Goal: Task Accomplishment & Management: Use online tool/utility

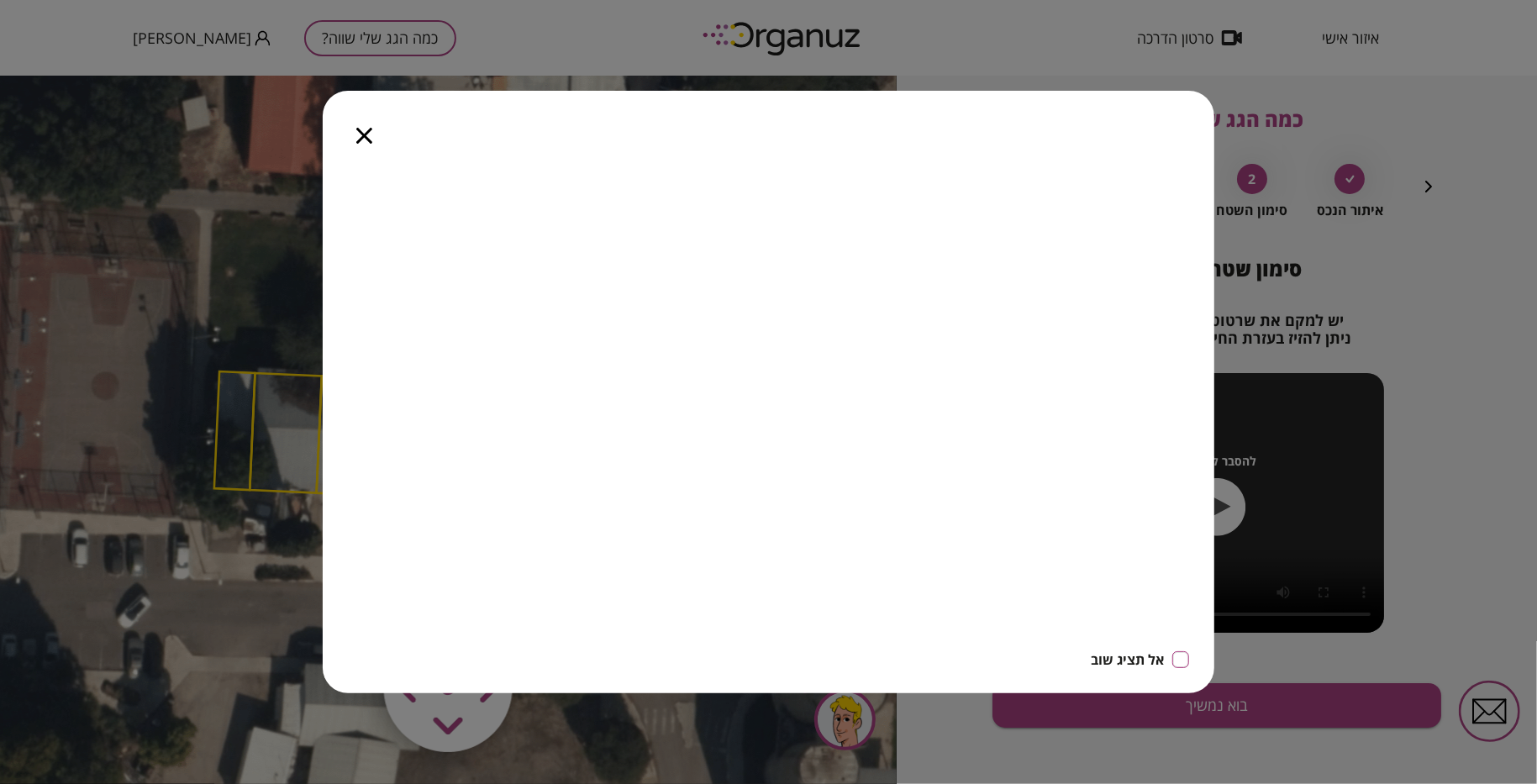
click at [362, 135] on icon "button" at bounding box center [365, 136] width 16 height 16
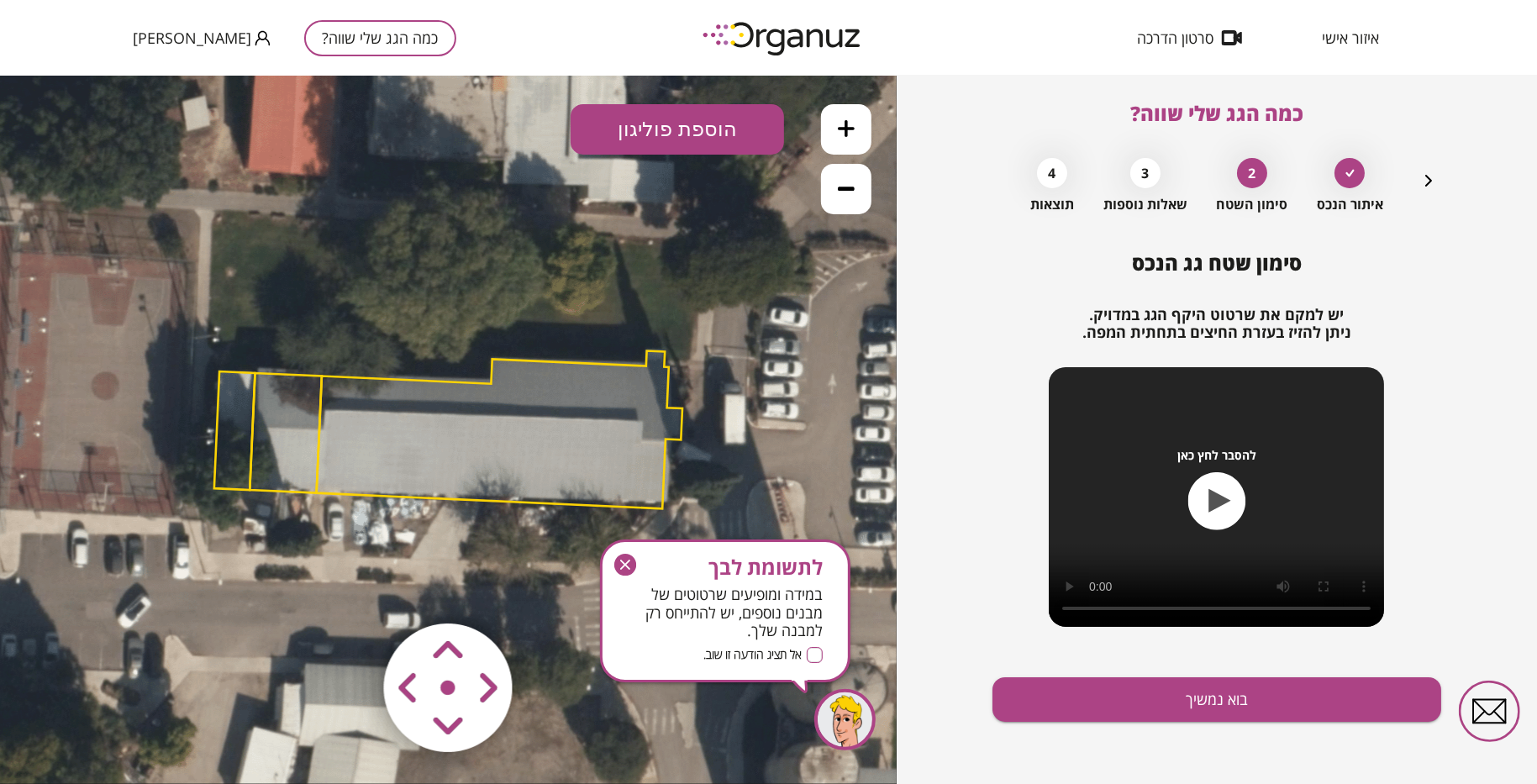
scroll to position [8, 0]
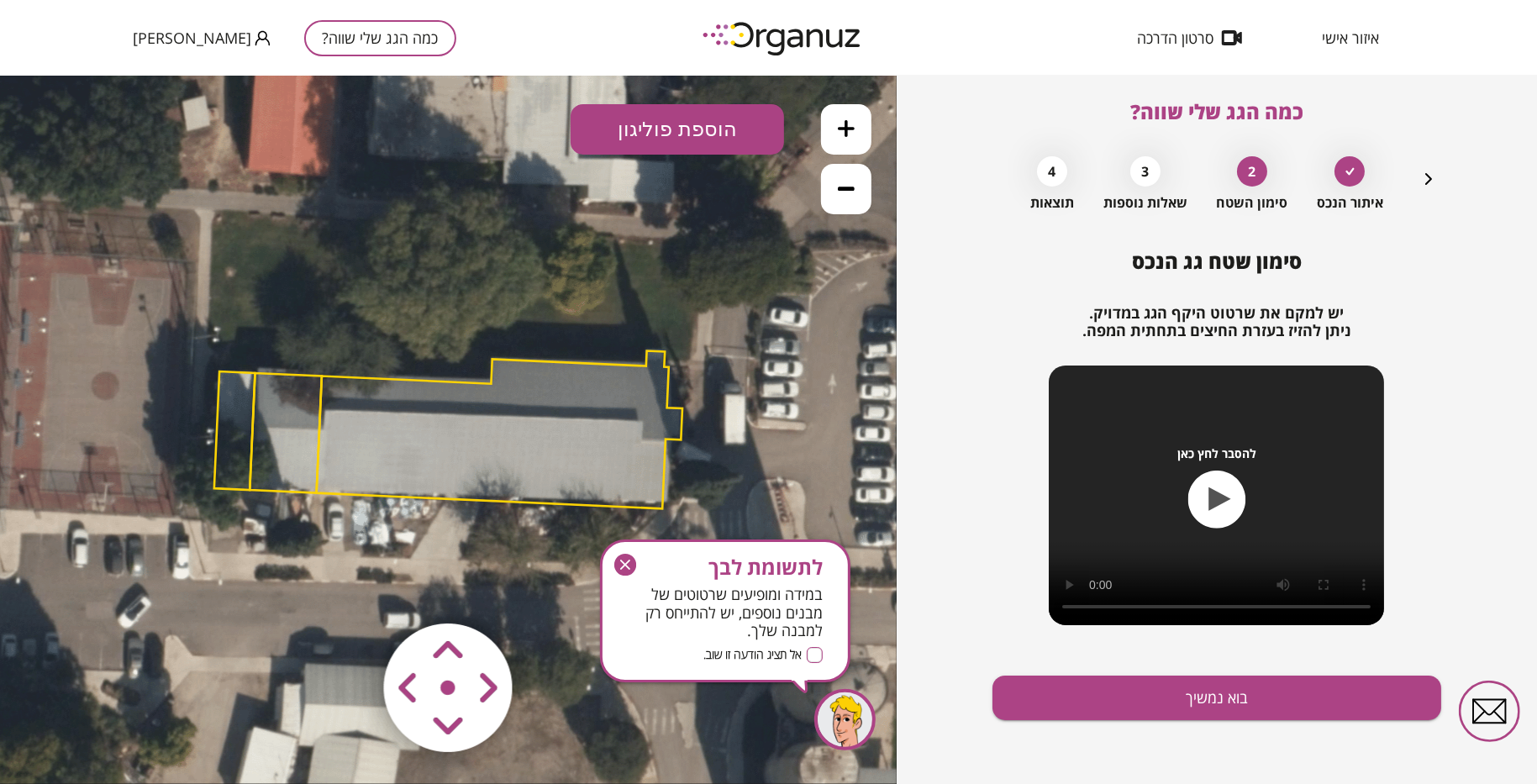
click at [1429, 177] on icon "button" at bounding box center [1429, 178] width 7 height 12
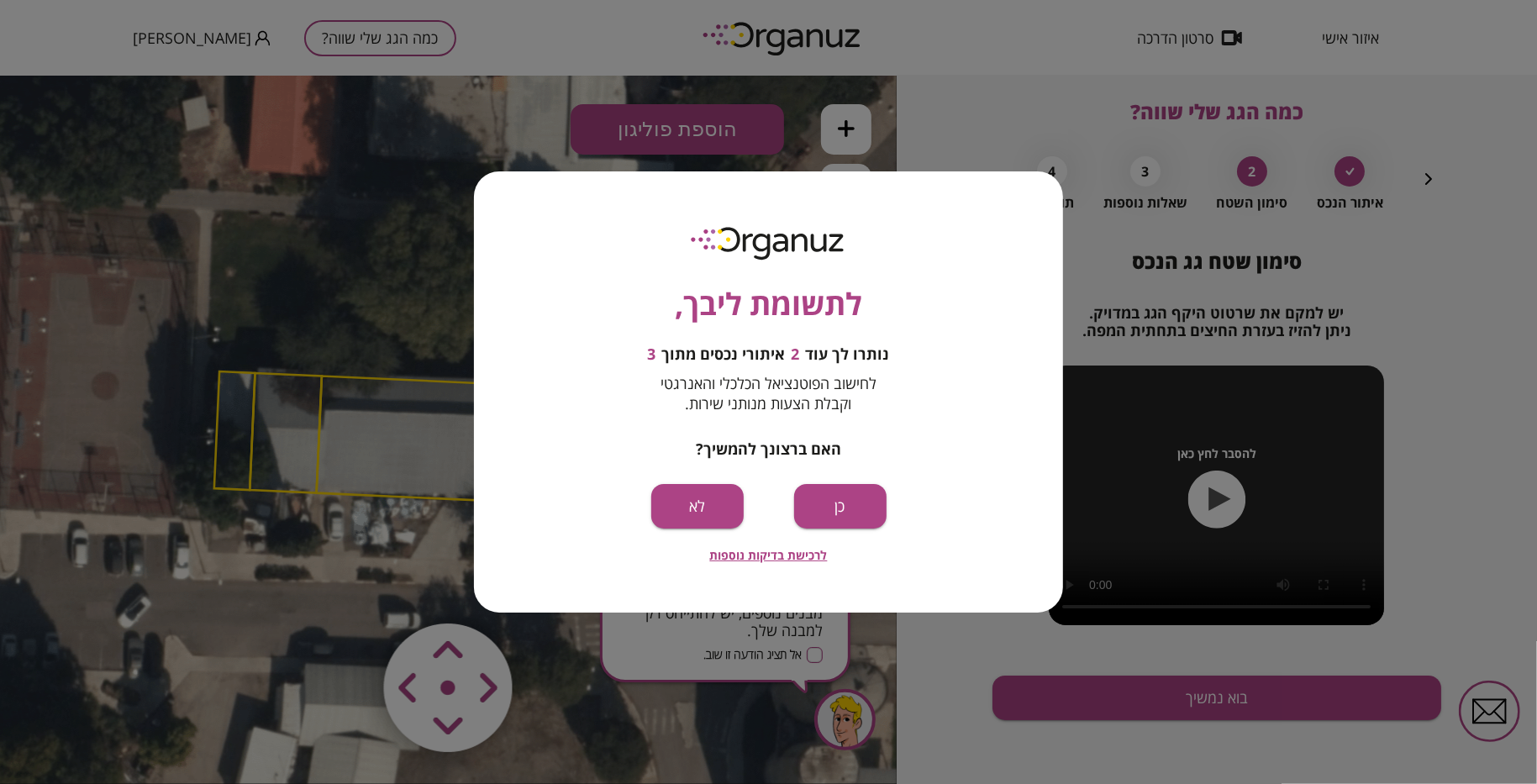
click at [748, 554] on span "לרכישת בדיקות נוספות" at bounding box center [769, 555] width 118 height 14
click at [1033, 90] on div "לתשומת ליבך, נותרו לך עוד 2 איתורי נכסים מתוך 3 לחישוב הפוטנציאל הכלכלי והאנרגט…" at bounding box center [768, 392] width 1537 height 784
click at [836, 510] on button "כן" at bounding box center [840, 506] width 92 height 44
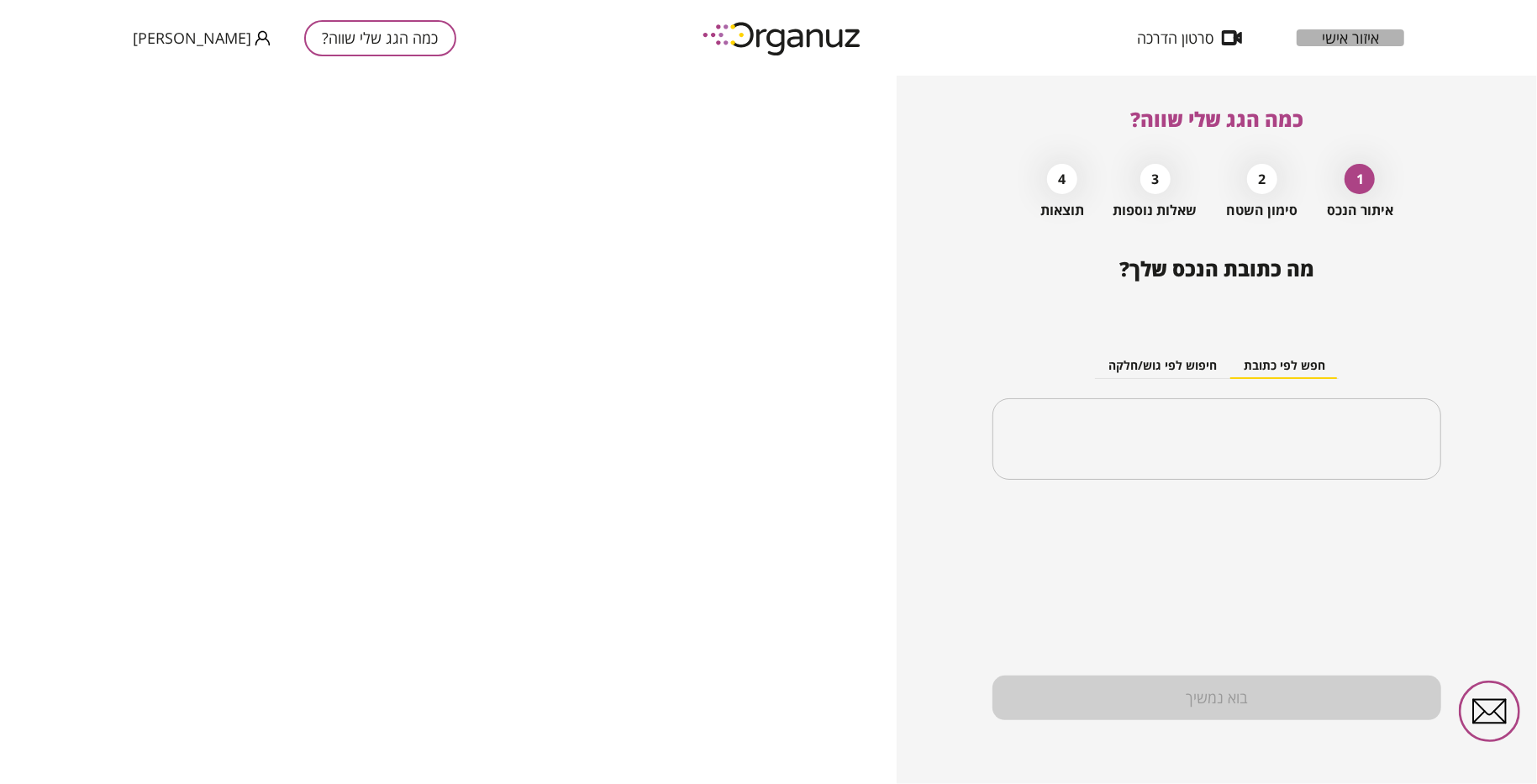
click at [1362, 36] on span "איזור אישי" at bounding box center [1350, 37] width 57 height 17
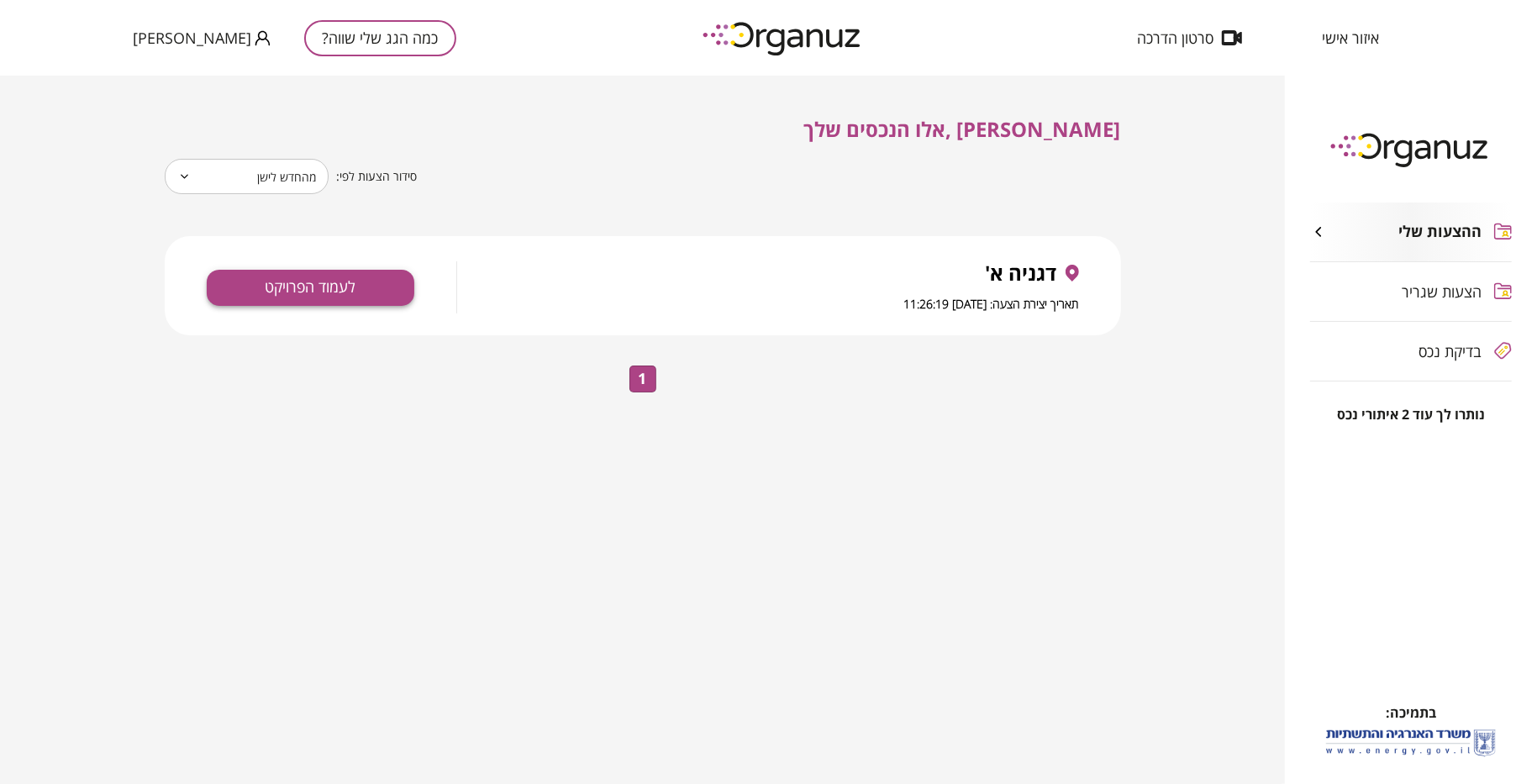
click at [327, 290] on button "לעמוד הפרויקט" at bounding box center [310, 287] width 208 height 36
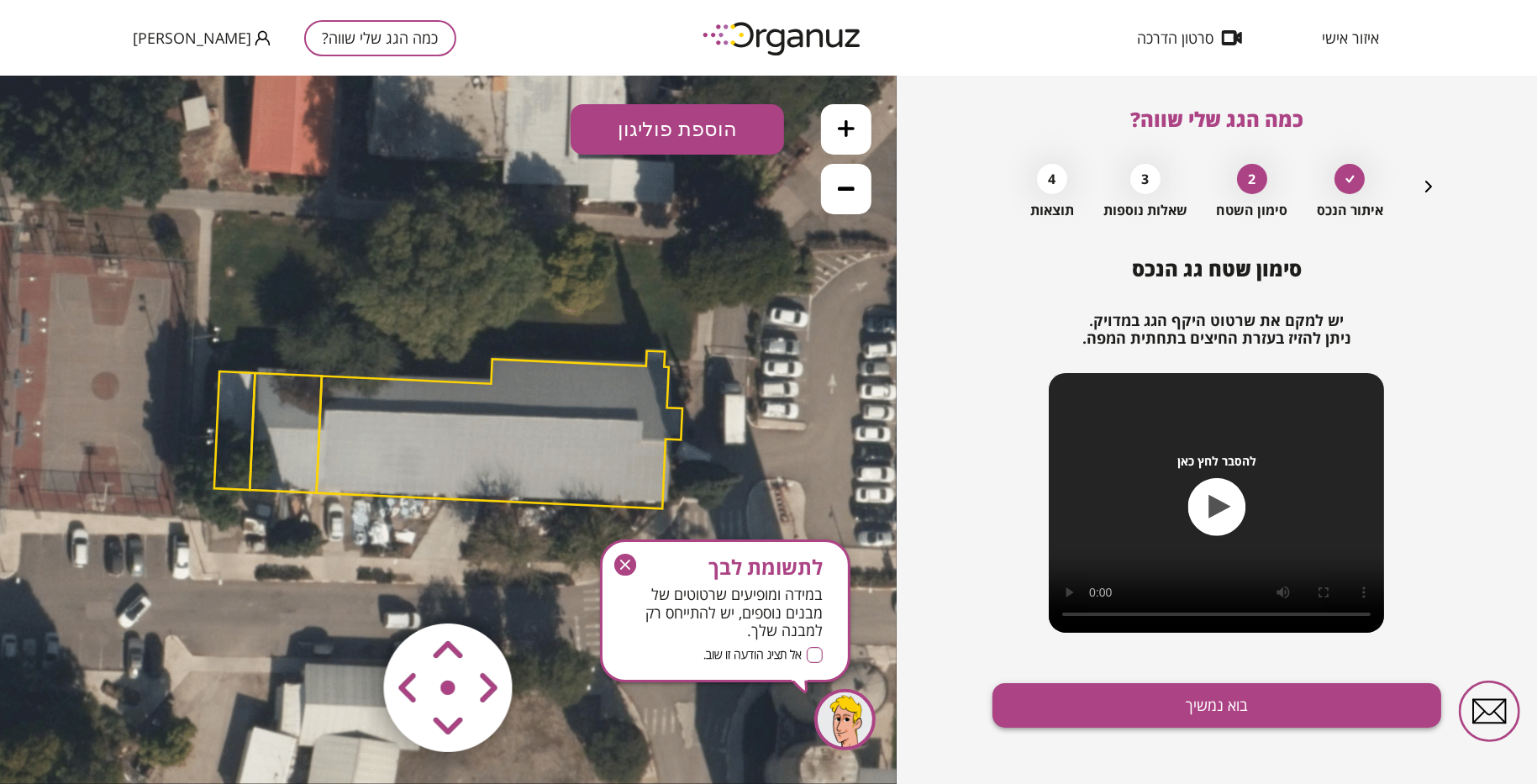
click at [1269, 706] on button "בוא נמשיך" at bounding box center [1216, 705] width 448 height 44
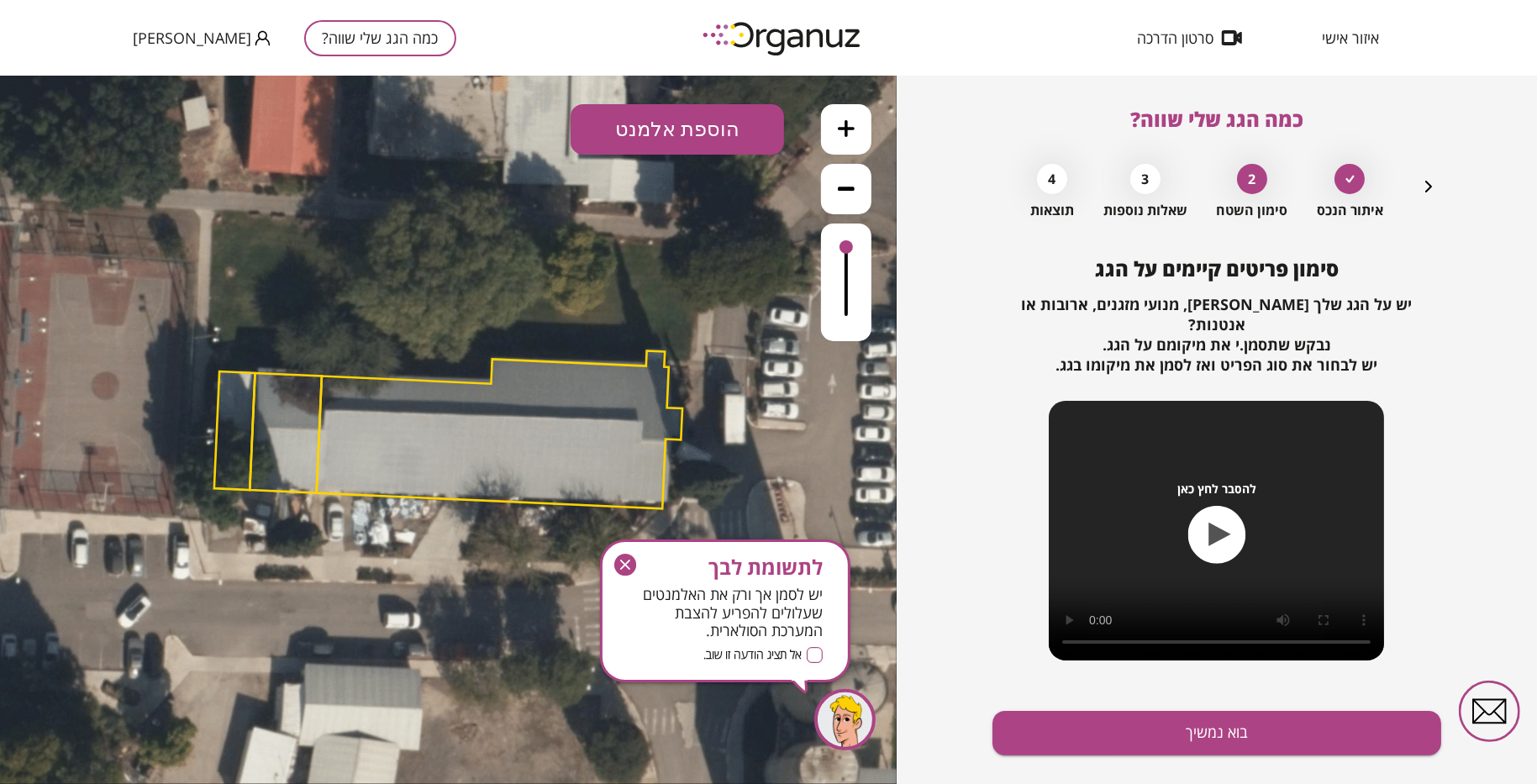
click at [678, 122] on button "הוספת אלמנט" at bounding box center [677, 129] width 214 height 51
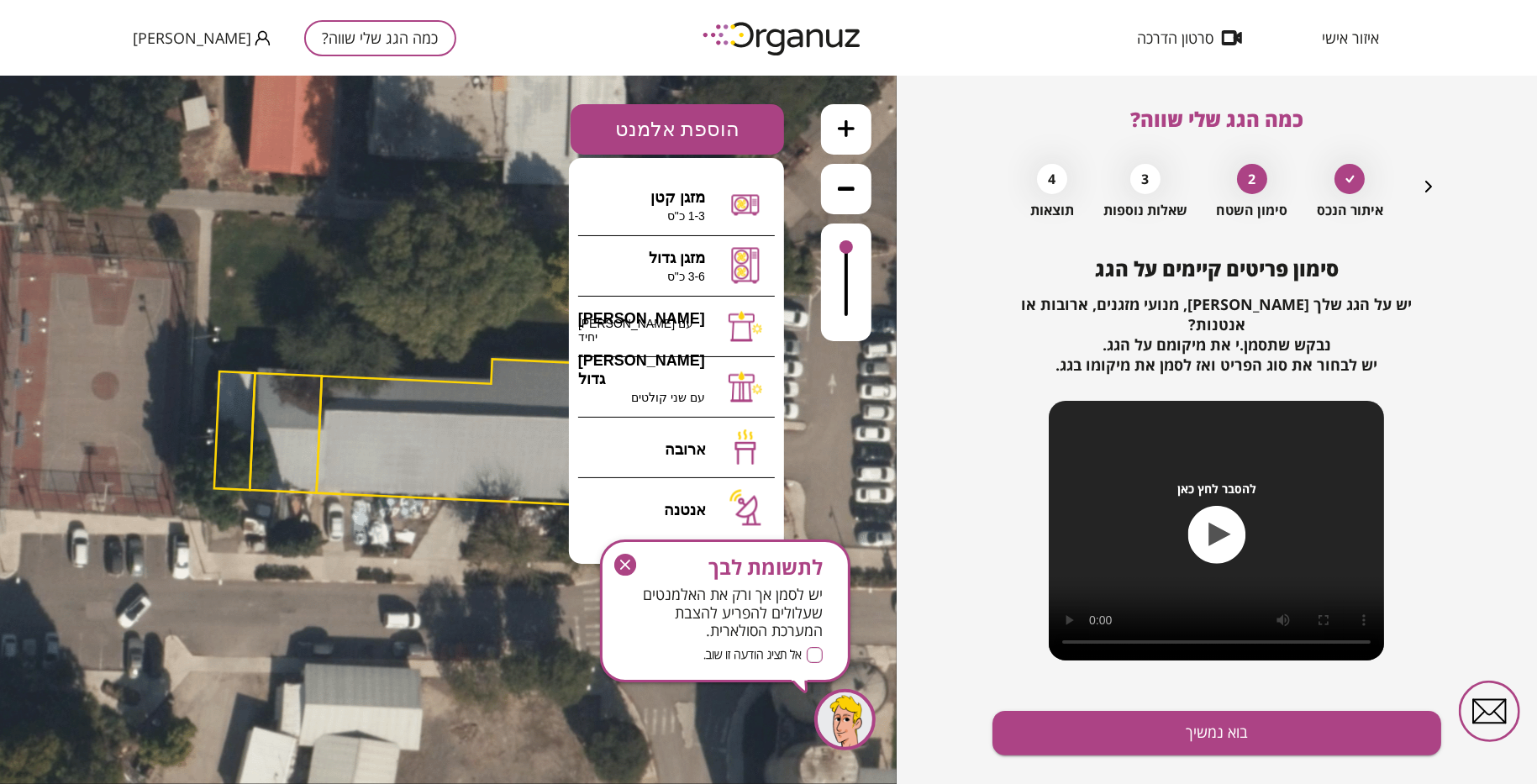
click at [678, 122] on button "הוספת אלמנט" at bounding box center [677, 129] width 214 height 51
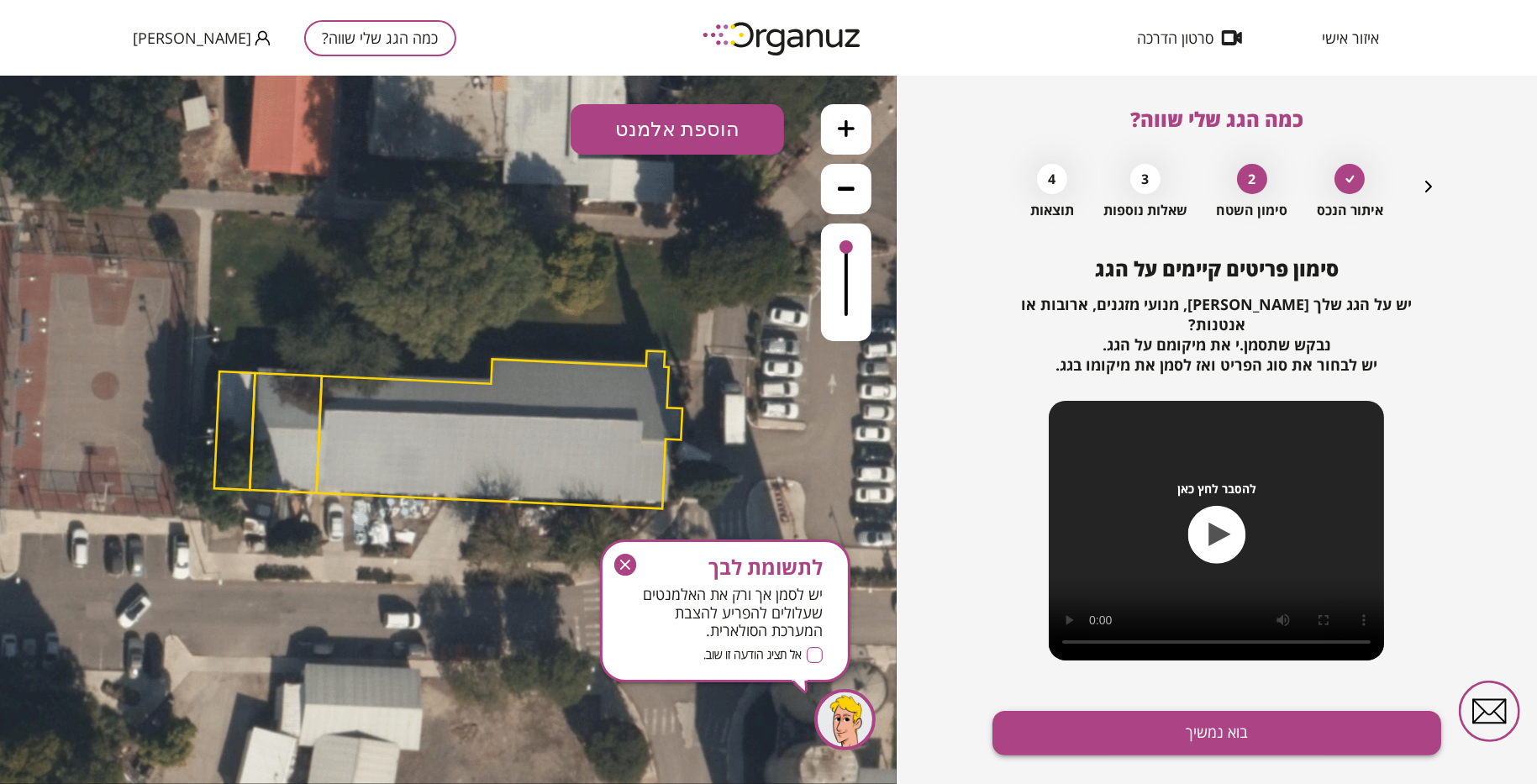
click at [1240, 710] on button "בוא נמשיך" at bounding box center [1216, 733] width 448 height 44
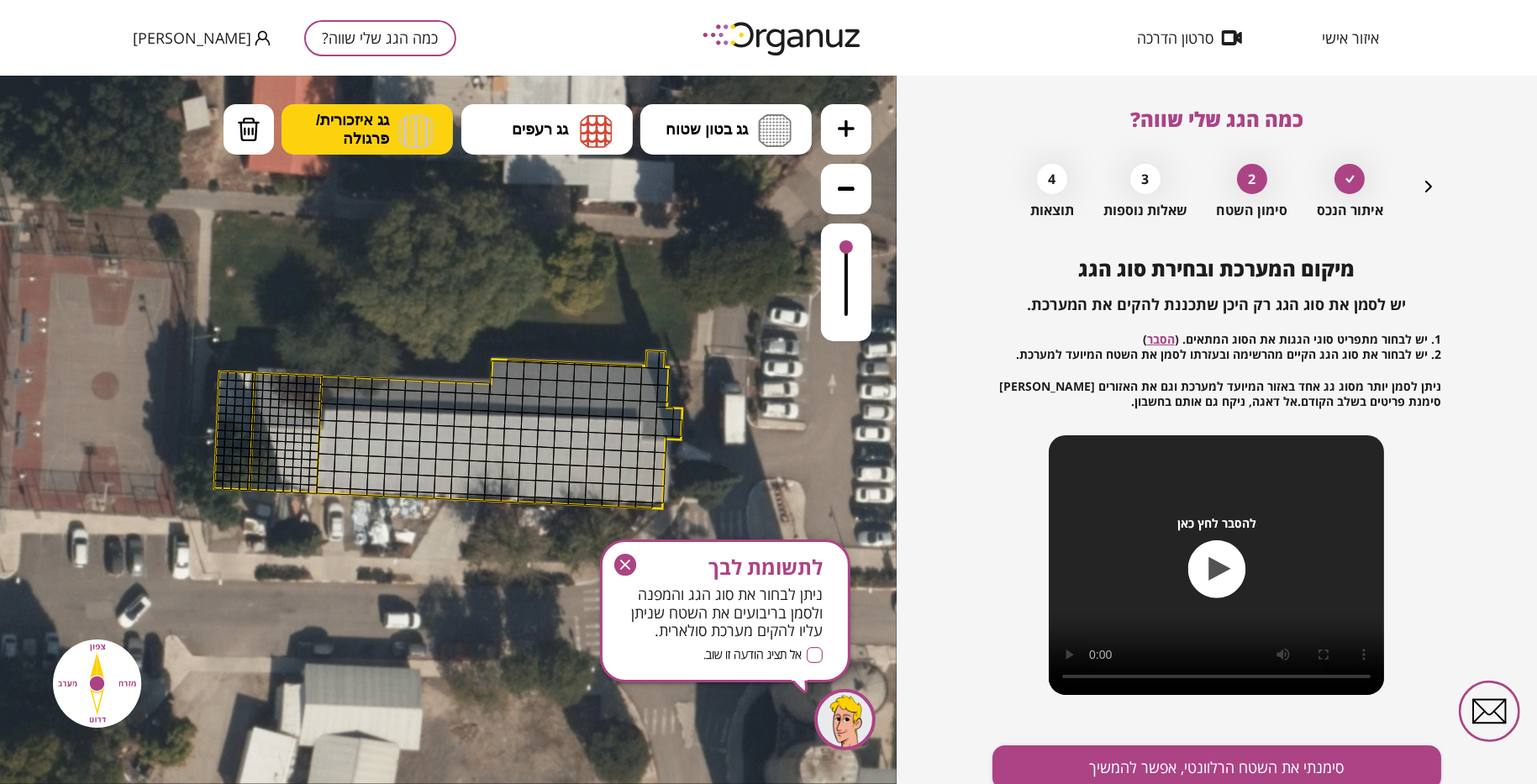
click at [330, 134] on span "גג איזכורית/ פרגולה" at bounding box center [352, 129] width 73 height 37
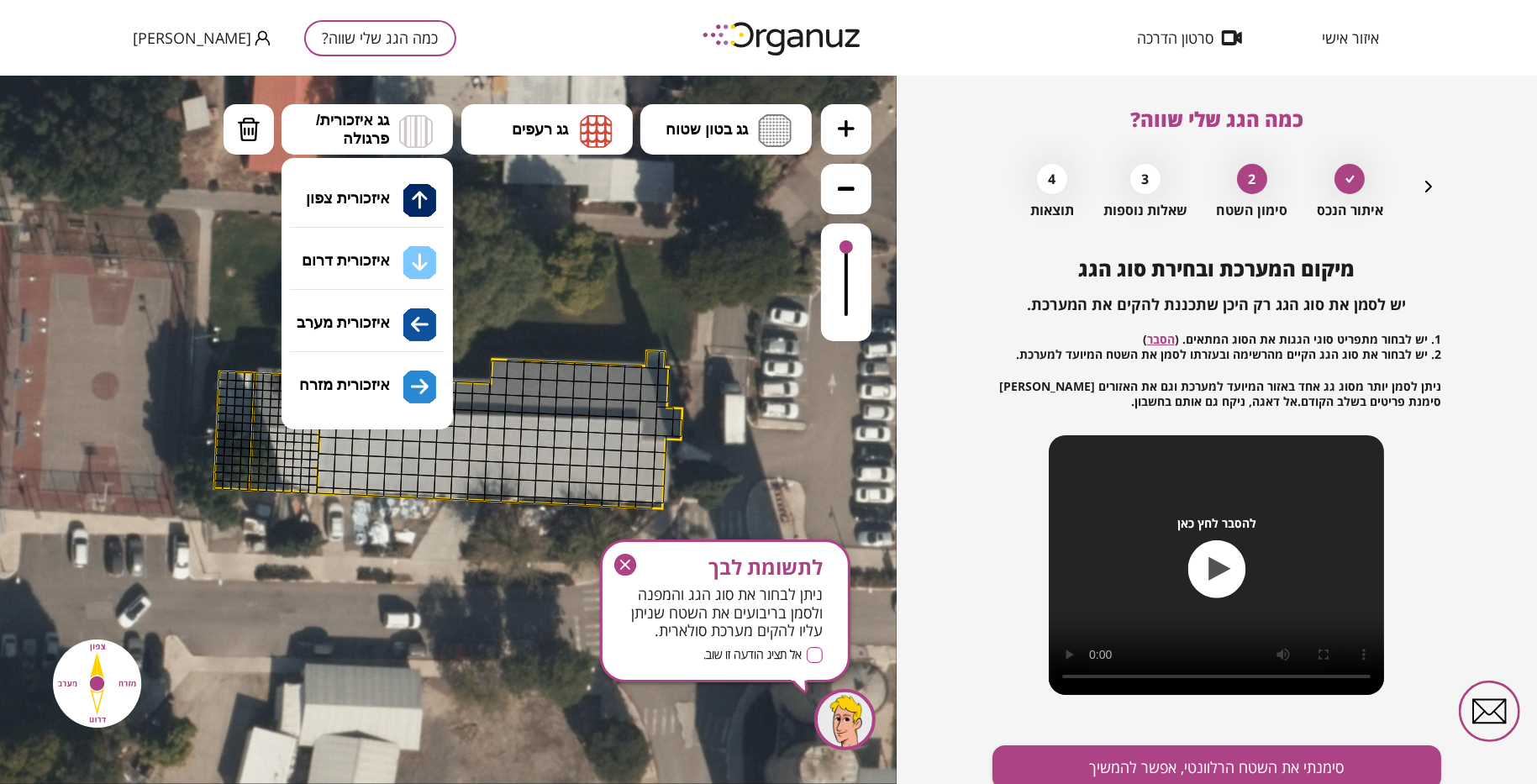
click at [968, 269] on div "כמה הגג שלי שווה? איתור הנכס 2 סימון השטח 3 שאלות נוספות 4 תוצאות מיקום המערכת …" at bounding box center [1217, 429] width 640 height 709
click at [1253, 763] on button "סימנתי את השטח הרלוונטי, אפשר להמשיך" at bounding box center [1216, 767] width 448 height 44
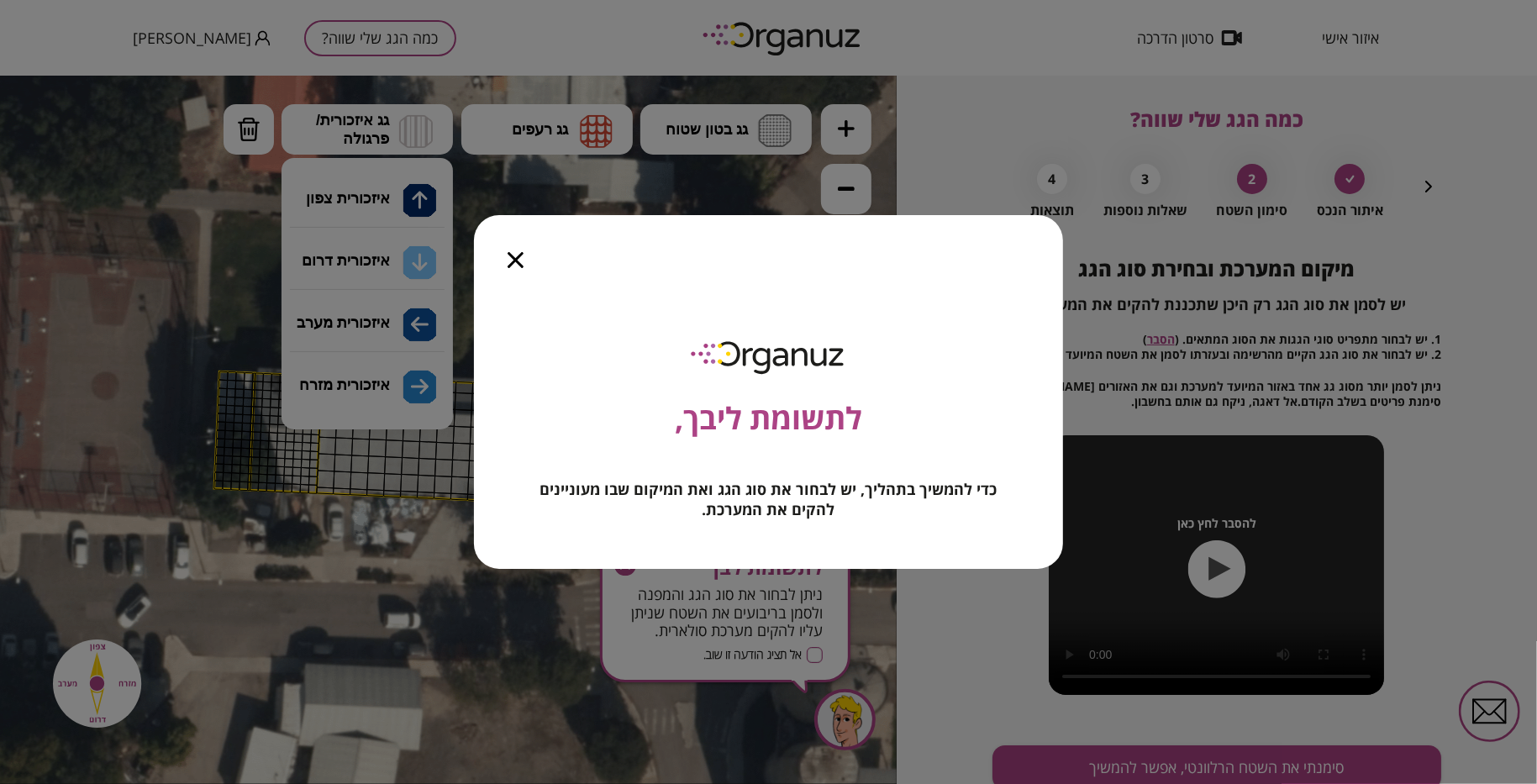
click at [515, 263] on icon "button" at bounding box center [515, 260] width 16 height 16
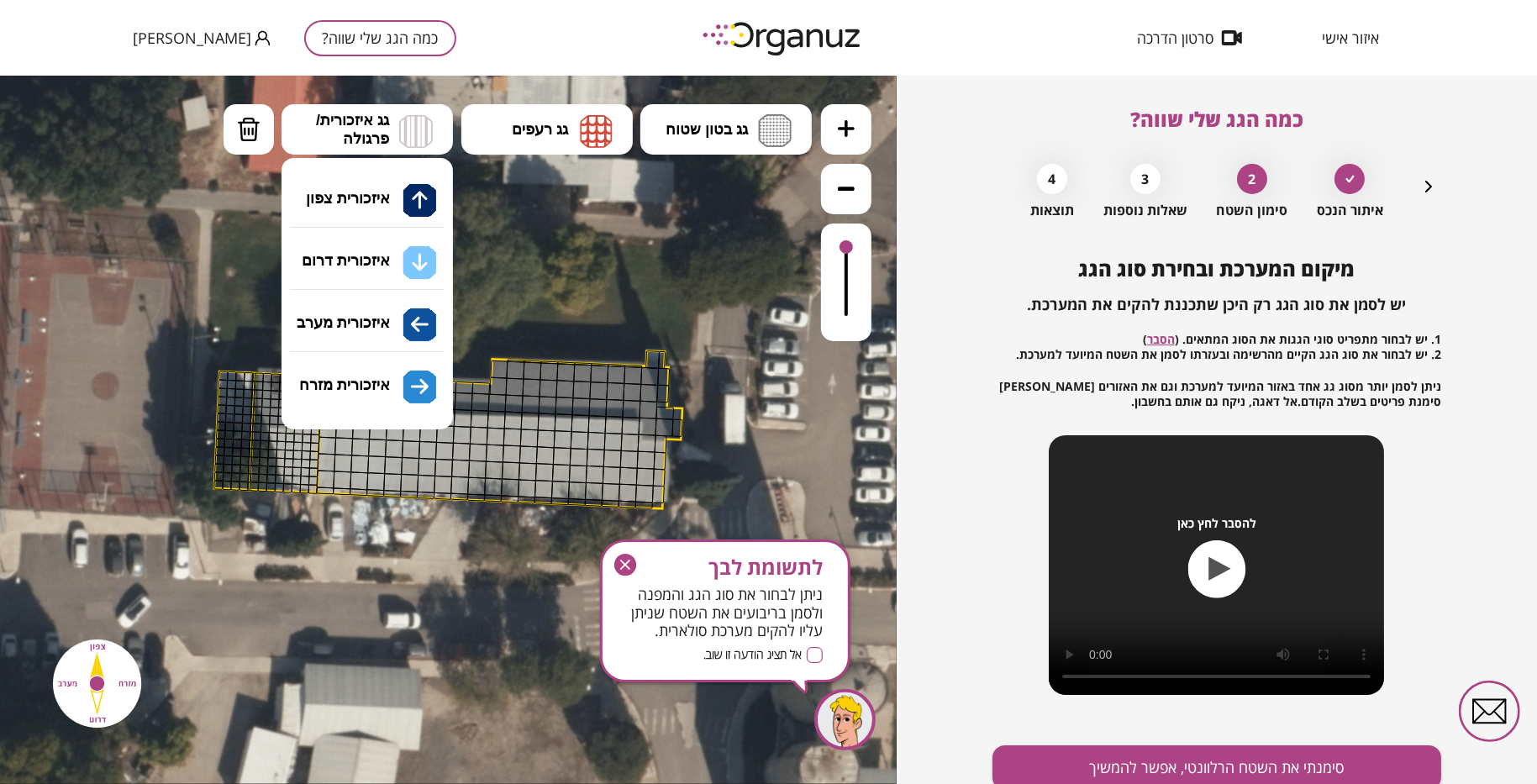
scroll to position [6, 0]
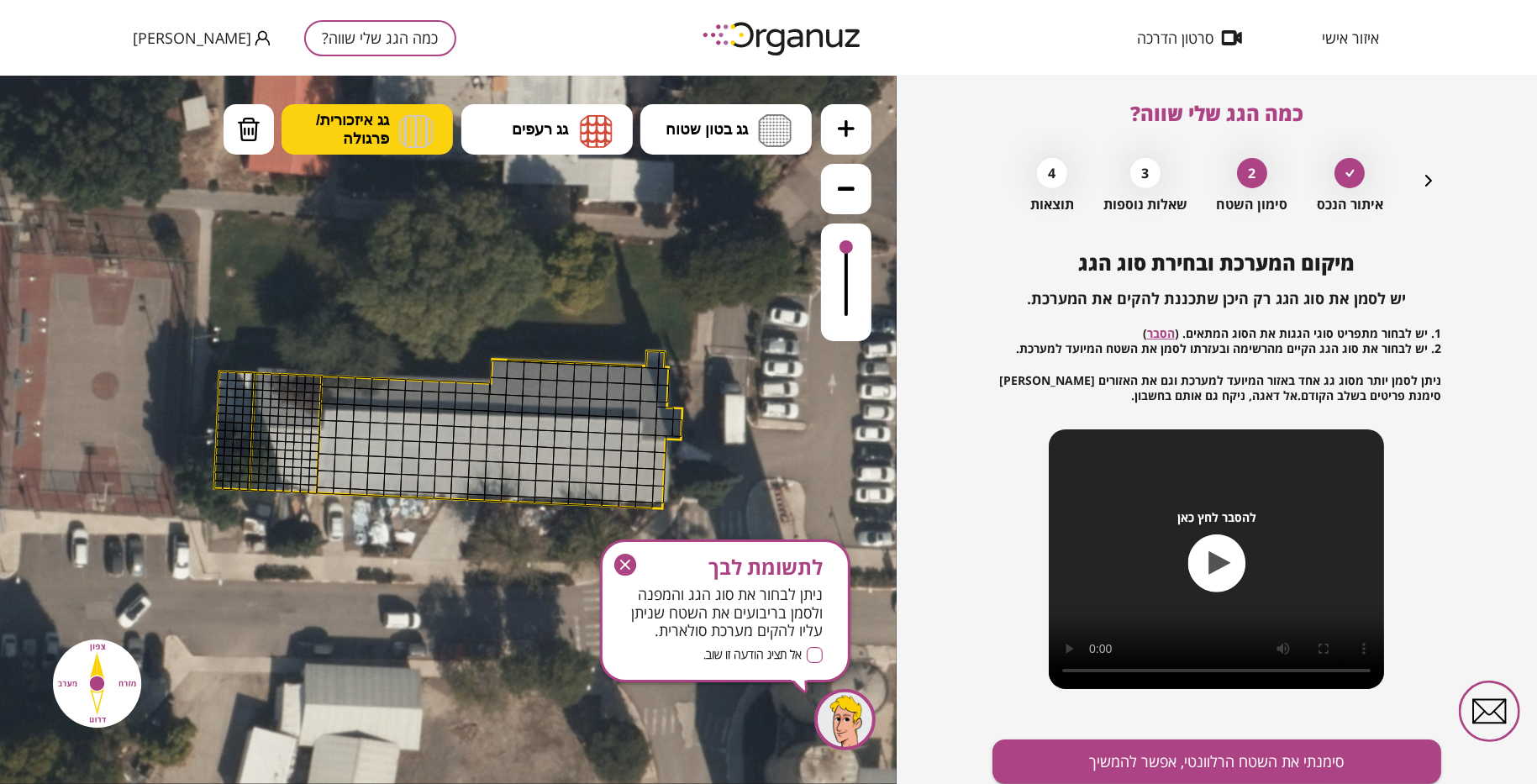
click at [415, 129] on img at bounding box center [416, 130] width 34 height 34
click at [658, 374] on div at bounding box center [663, 376] width 12 height 19
click at [326, 120] on span "גג איזכורית/ פרגולה" at bounding box center [352, 129] width 73 height 37
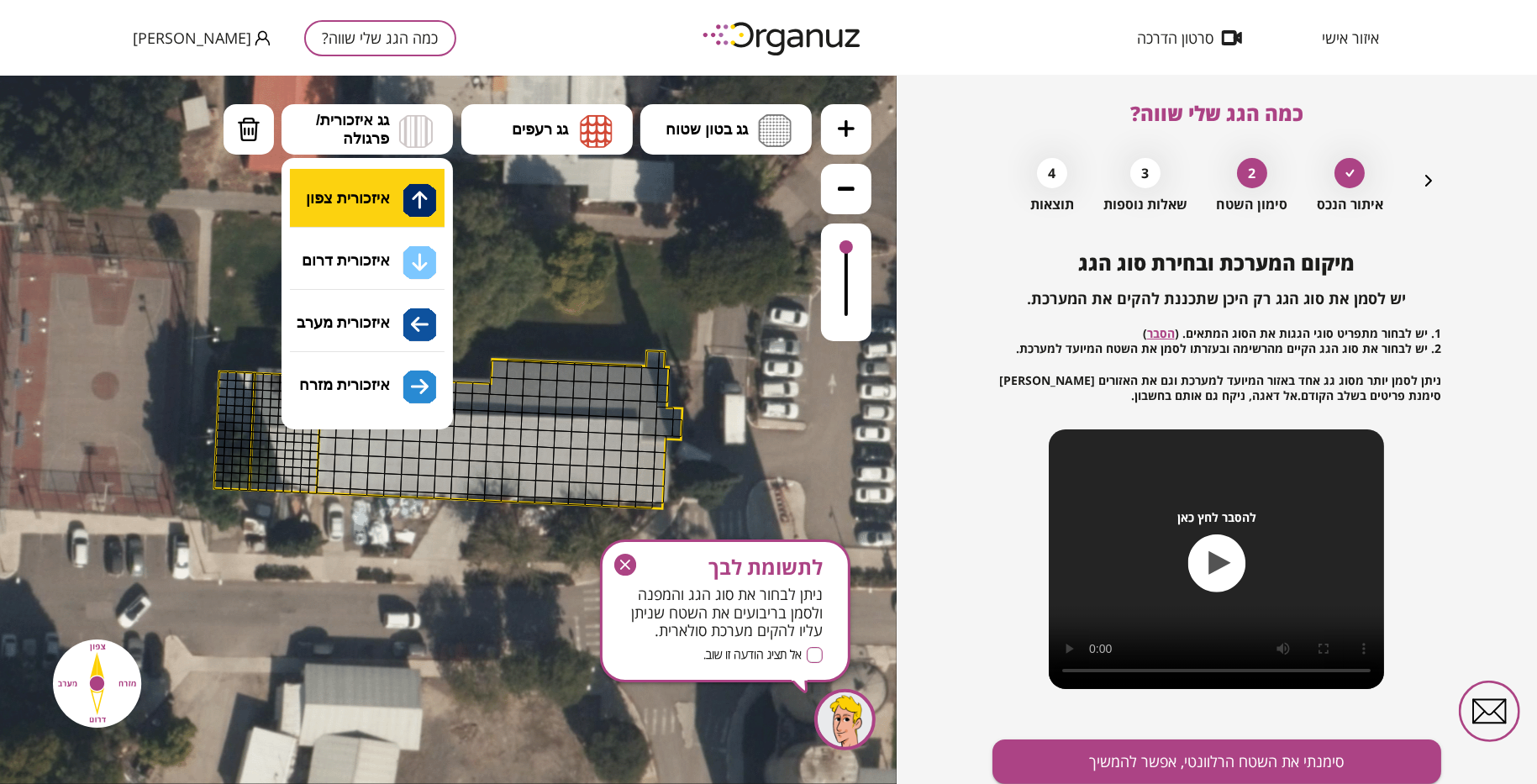
click at [334, 191] on div ".st0 { fill: #FFFFFF; } 10" at bounding box center [448, 428] width 897 height 709
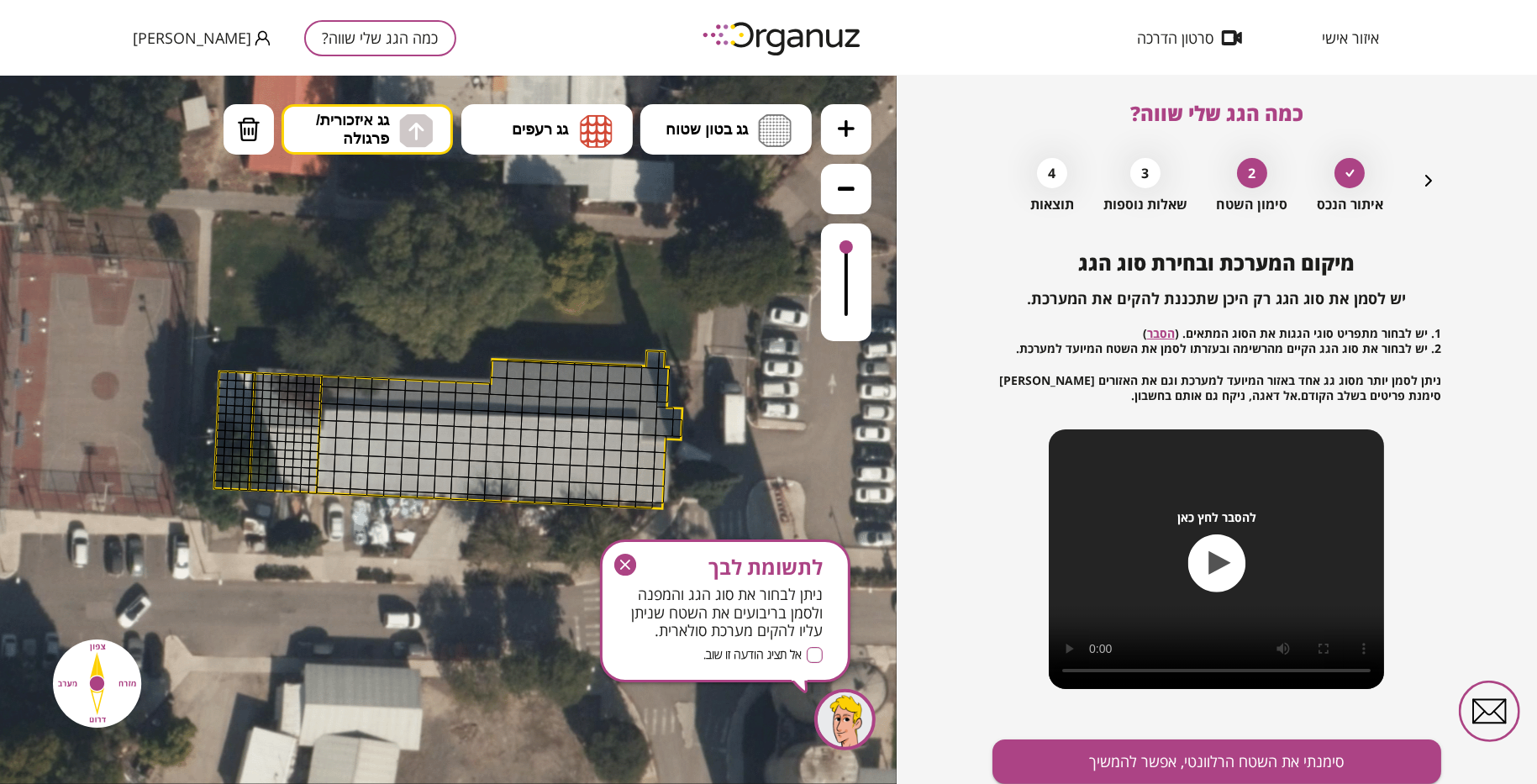
click at [655, 381] on div at bounding box center [649, 375] width 19 height 19
click at [632, 377] on div at bounding box center [632, 374] width 19 height 19
click at [597, 373] on div at bounding box center [599, 372] width 19 height 19
click at [578, 375] on div at bounding box center [582, 372] width 19 height 19
click at [513, 372] on div at bounding box center [515, 369] width 19 height 19
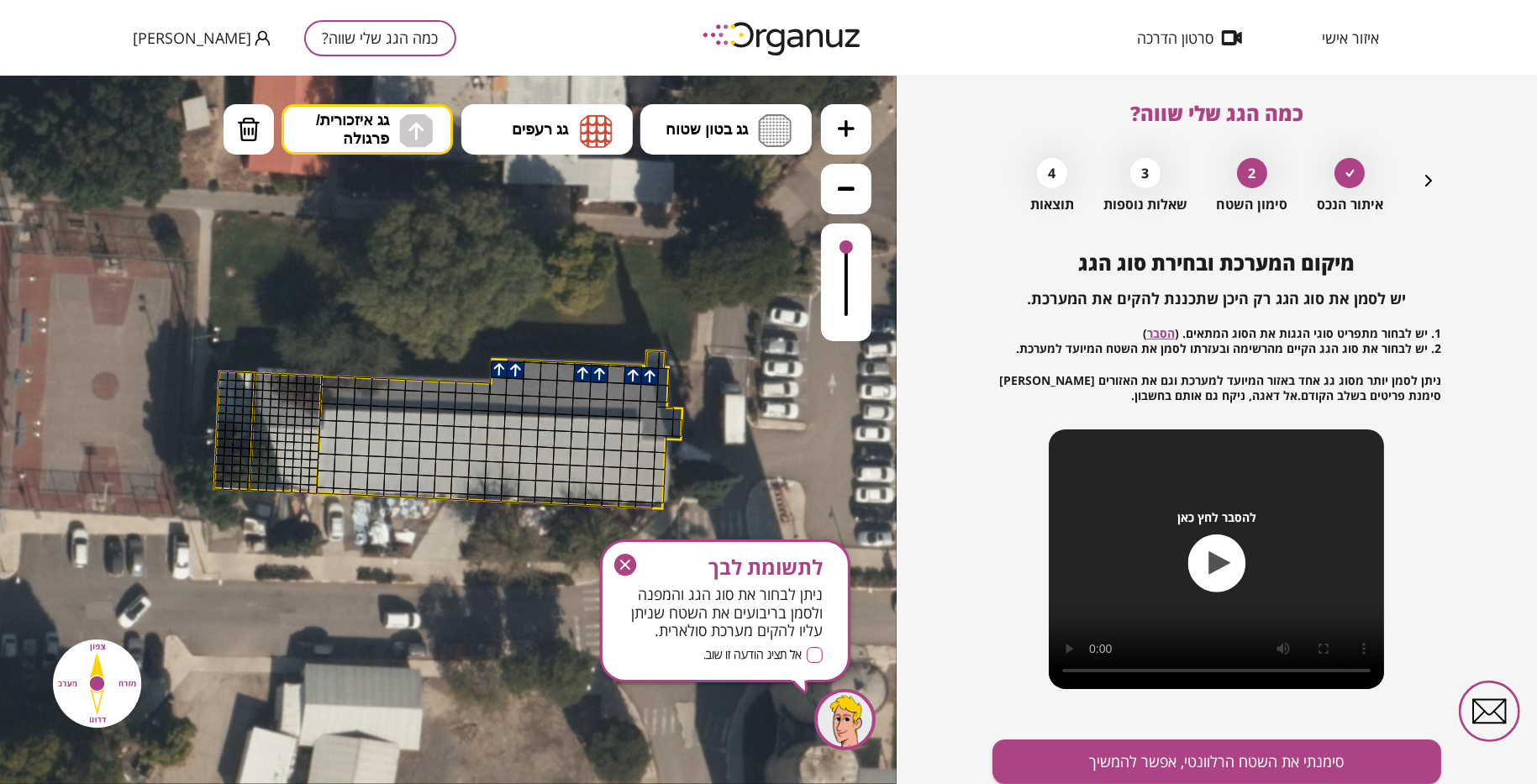
click at [498, 368] on div at bounding box center [499, 368] width 18 height 19
click at [527, 372] on div at bounding box center [531, 370] width 19 height 19
click at [547, 372] on div at bounding box center [548, 370] width 19 height 19
click at [567, 372] on div at bounding box center [565, 371] width 19 height 19
click at [616, 371] on div at bounding box center [616, 373] width 19 height 19
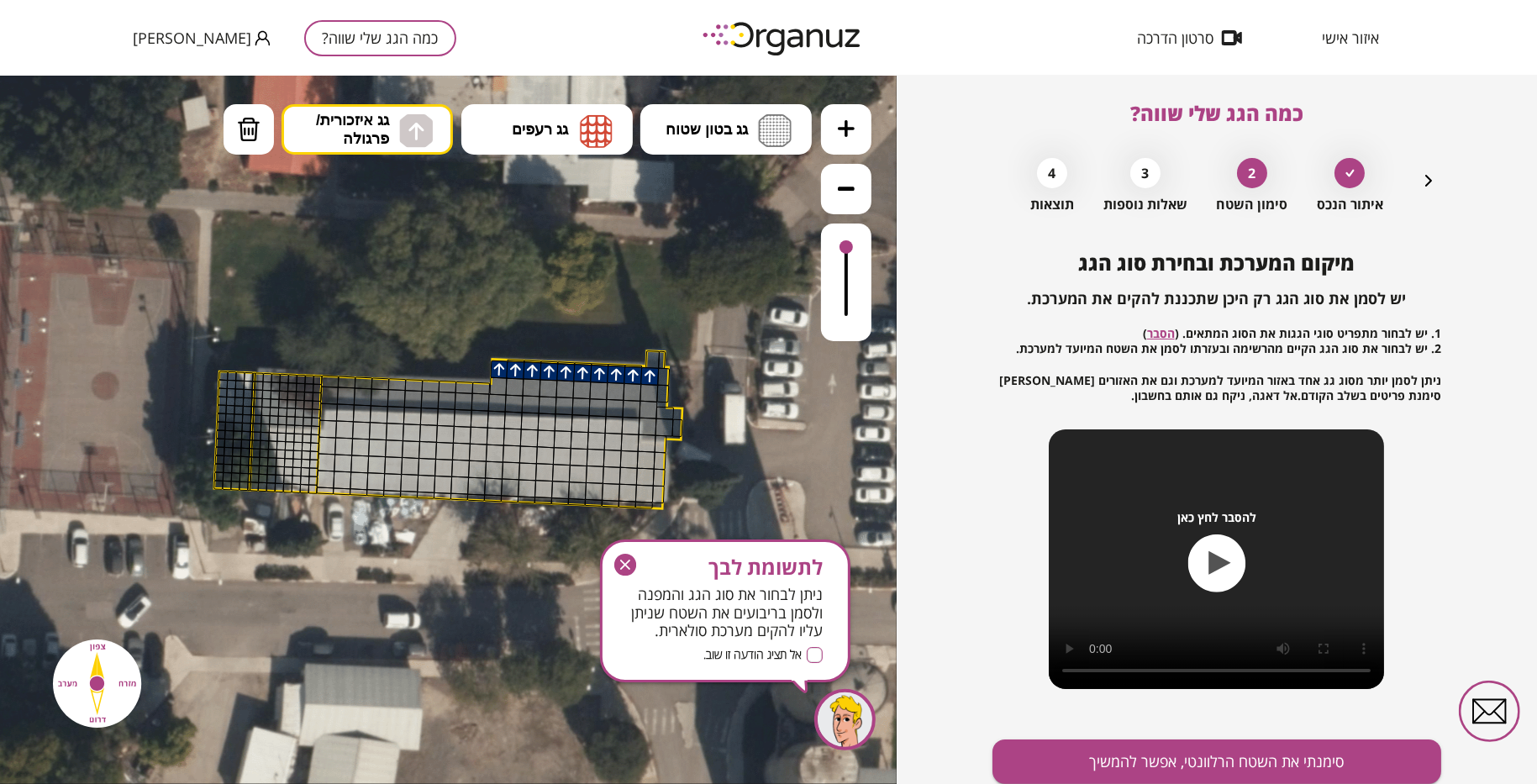
click at [655, 394] on div at bounding box center [648, 392] width 19 height 19
click at [647, 404] on div at bounding box center [648, 409] width 19 height 19
click at [645, 426] on div at bounding box center [647, 426] width 19 height 19
click at [645, 438] on div at bounding box center [647, 443] width 19 height 19
click at [647, 459] on div at bounding box center [646, 459] width 19 height 19
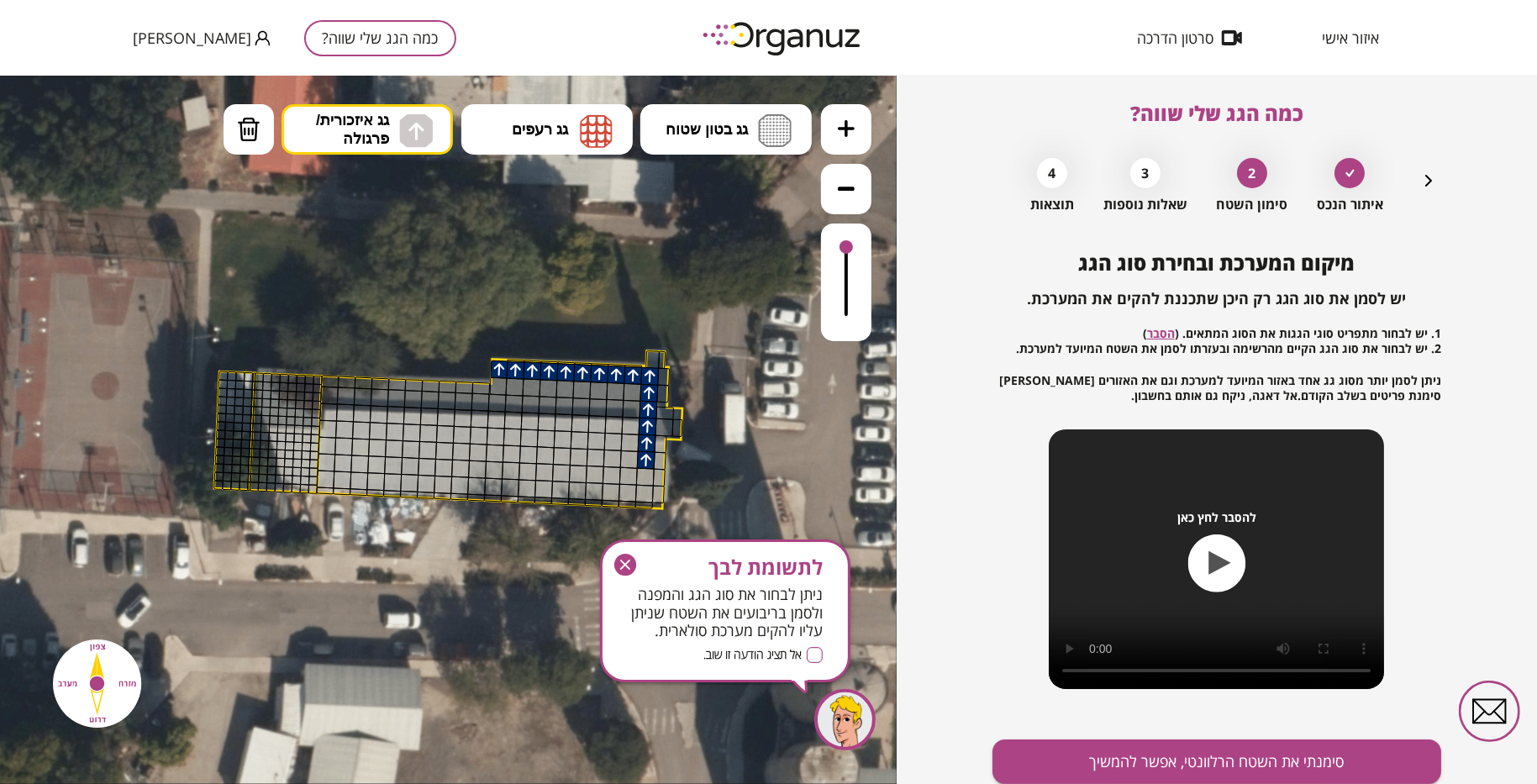
click at [642, 474] on div at bounding box center [645, 476] width 19 height 19
click at [642, 495] on div at bounding box center [644, 493] width 19 height 19
click at [626, 490] on div at bounding box center [627, 492] width 19 height 19
click at [606, 490] on div at bounding box center [610, 491] width 19 height 19
click at [325, 384] on div at bounding box center [330, 381] width 19 height 12
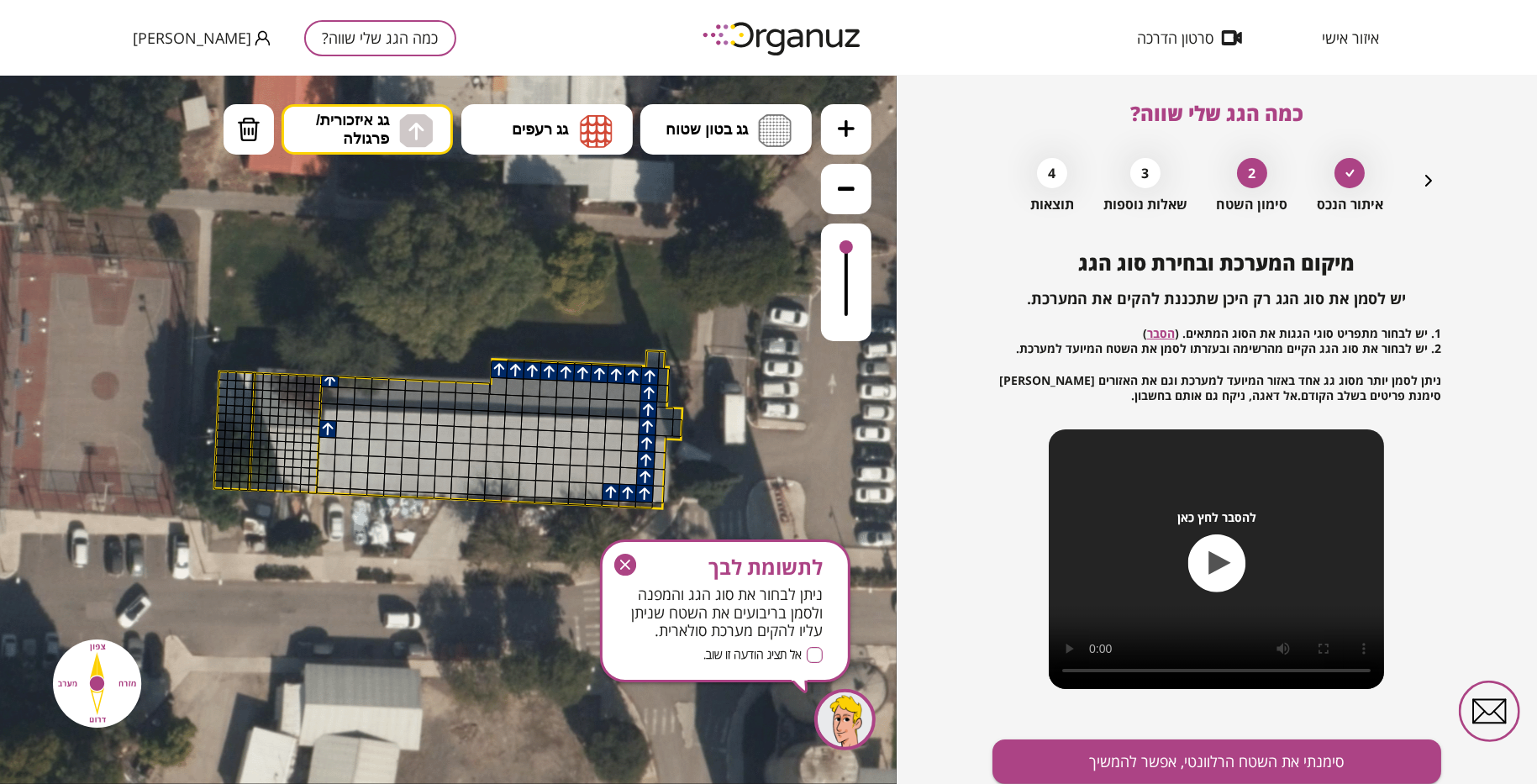
click at [324, 419] on div at bounding box center [327, 428] width 19 height 19
drag, startPoint x: 325, startPoint y: 447, endPoint x: 327, endPoint y: 456, distance: 9.2
click at [327, 482] on div at bounding box center [325, 479] width 19 height 19
click at [342, 479] on div at bounding box center [341, 479] width 19 height 19
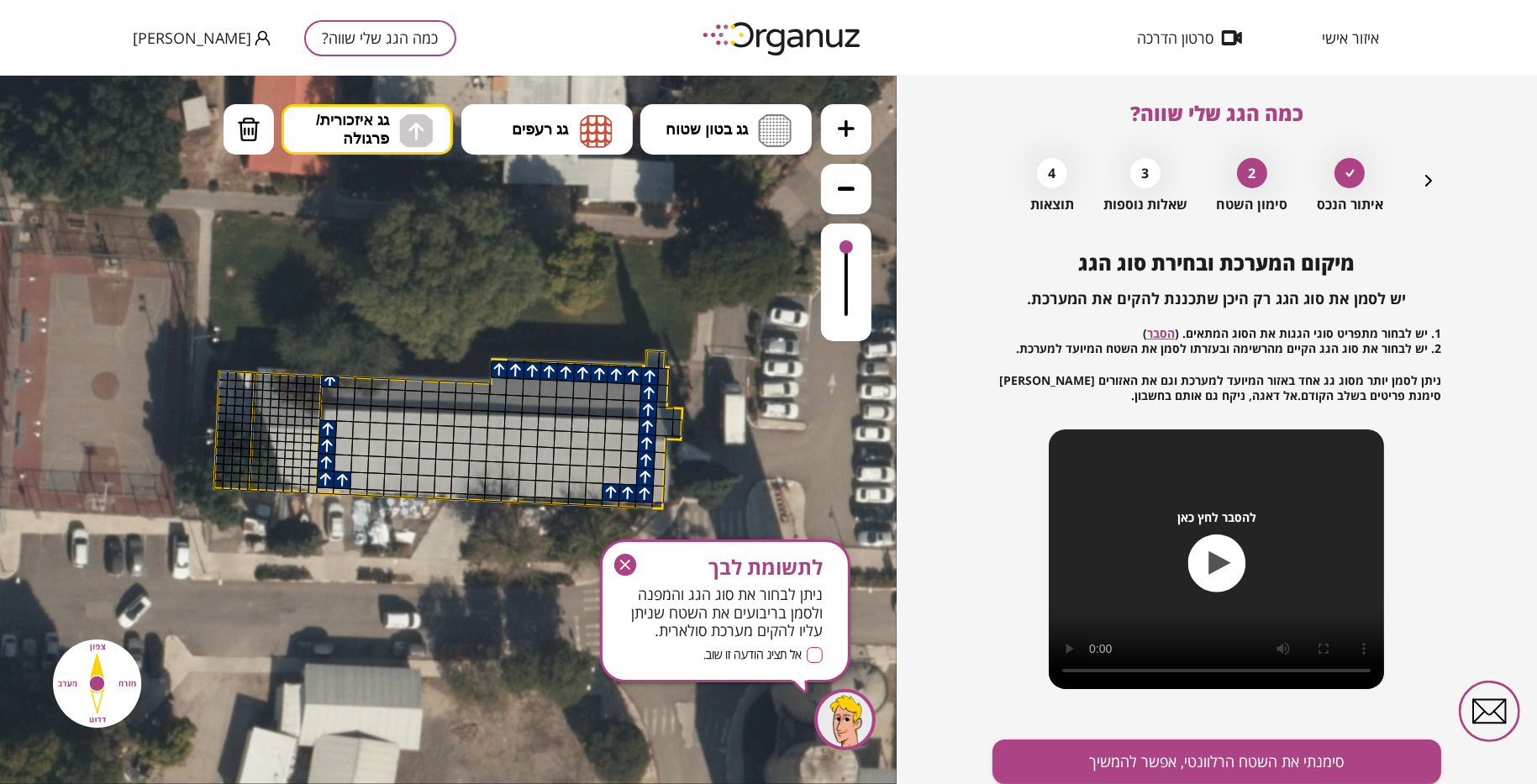
click at [325, 408] on div at bounding box center [328, 412] width 19 height 19
click at [327, 395] on div at bounding box center [329, 395] width 19 height 19
click at [343, 395] on div at bounding box center [346, 396] width 19 height 19
click at [344, 382] on div at bounding box center [347, 381] width 19 height 12
click at [345, 414] on div at bounding box center [345, 412] width 19 height 19
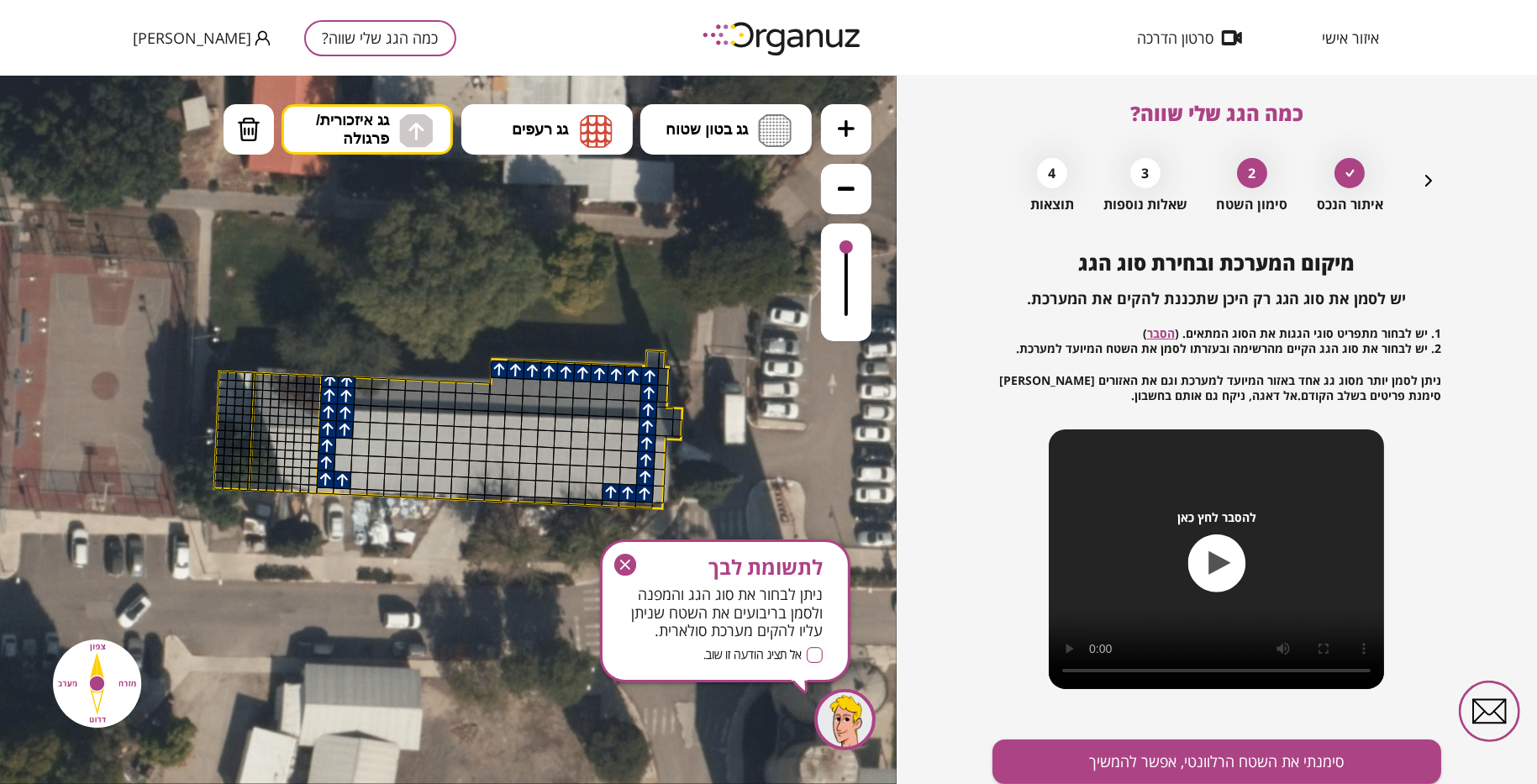
click at [345, 437] on div at bounding box center [343, 446] width 19 height 19
click at [344, 443] on div at bounding box center [343, 446] width 19 height 19
click at [344, 452] on div at bounding box center [343, 446] width 19 height 19
click at [343, 464] on div at bounding box center [342, 463] width 19 height 19
drag, startPoint x: 359, startPoint y: 482, endPoint x: 365, endPoint y: 453, distance: 29.6
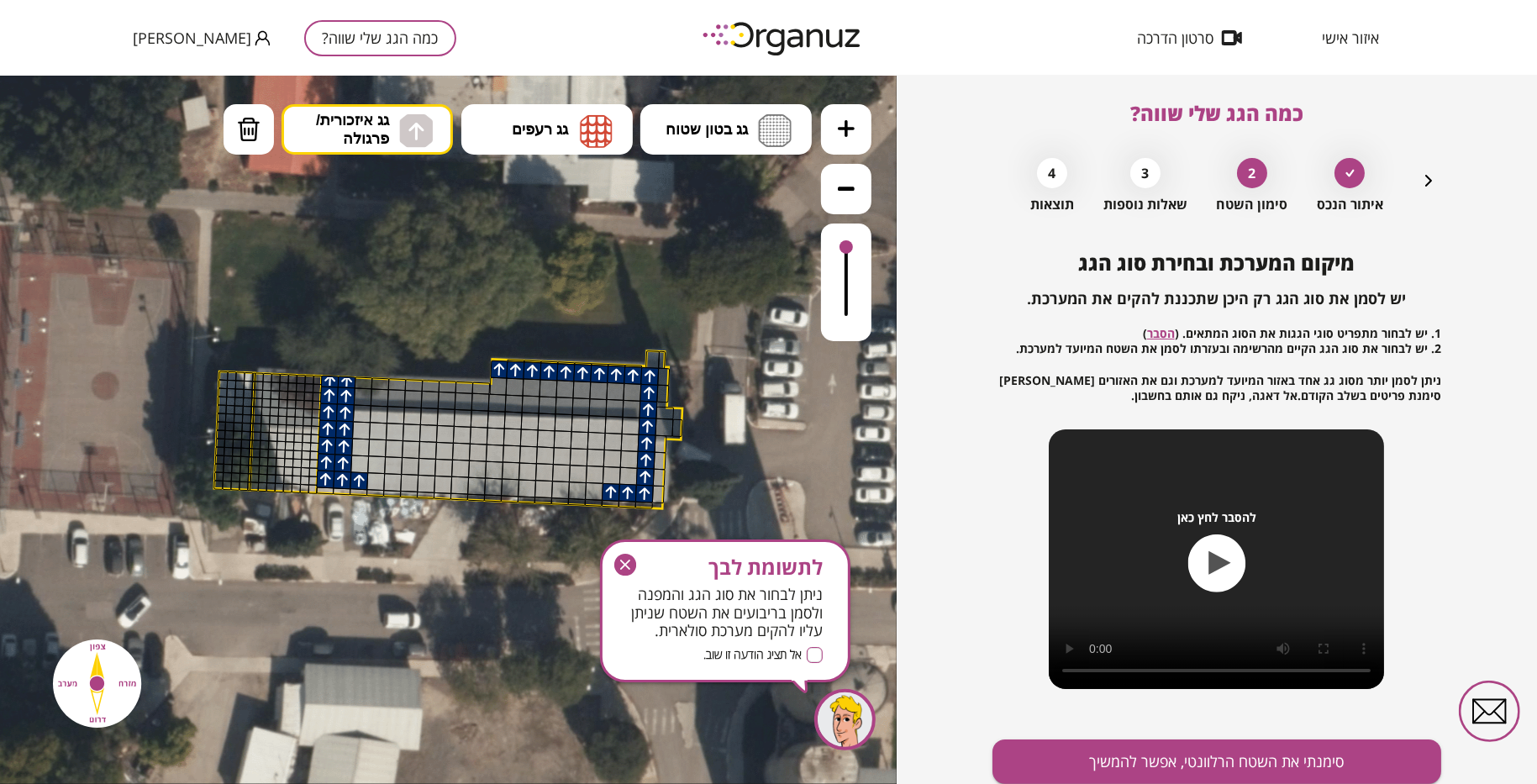
click at [359, 482] on div at bounding box center [358, 480] width 19 height 19
click at [359, 457] on div at bounding box center [359, 463] width 19 height 19
click at [359, 442] on div at bounding box center [360, 446] width 19 height 19
click at [359, 430] on div at bounding box center [361, 429] width 19 height 19
click at [359, 417] on div at bounding box center [362, 412] width 19 height 19
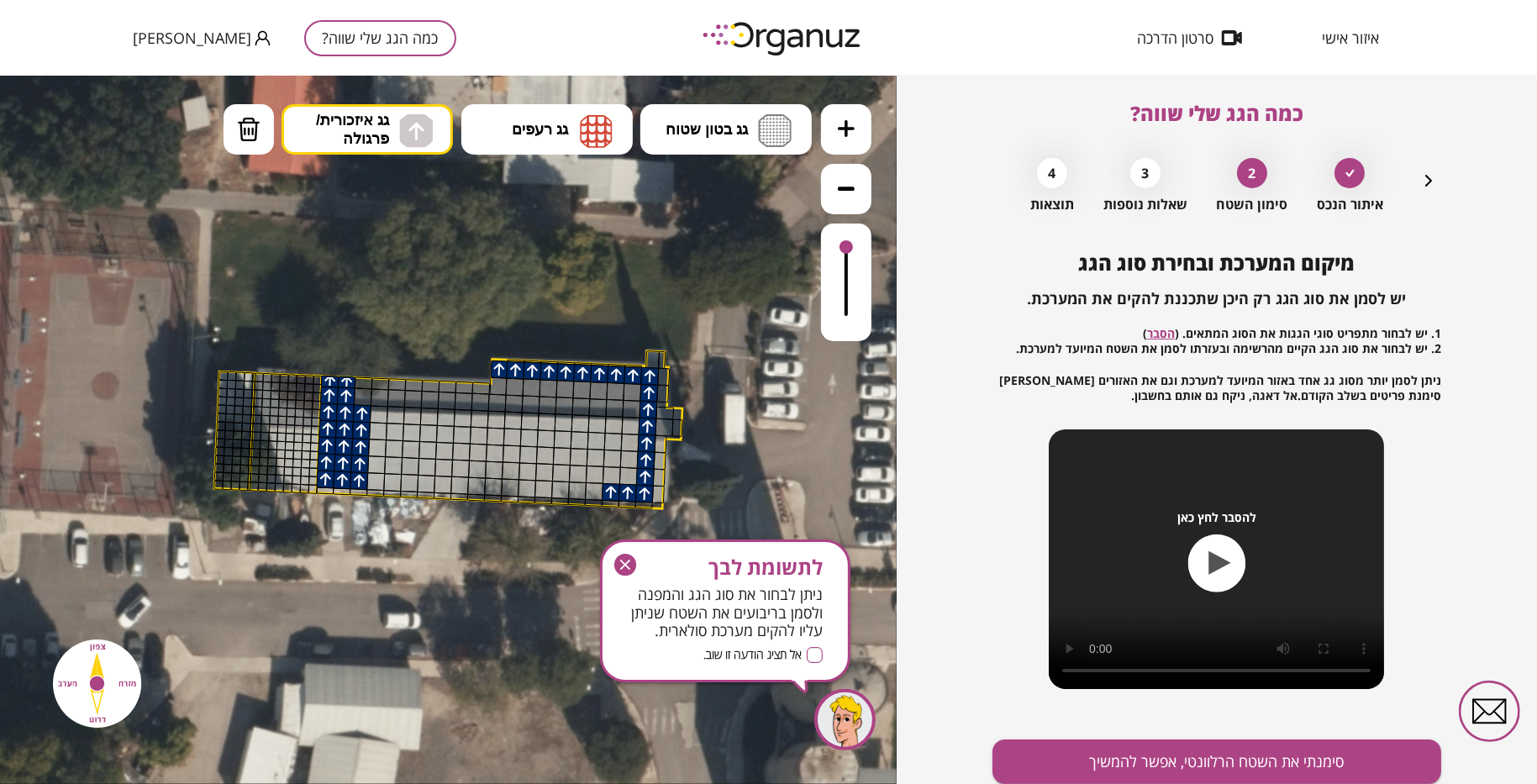
click at [362, 404] on div at bounding box center [362, 412] width 19 height 19
click at [362, 388] on div at bounding box center [363, 396] width 19 height 19
click at [362, 381] on div at bounding box center [364, 381] width 19 height 12
drag, startPoint x: 373, startPoint y: 381, endPoint x: 377, endPoint y: 482, distance: 101.1
